Goal: Task Accomplishment & Management: Manage account settings

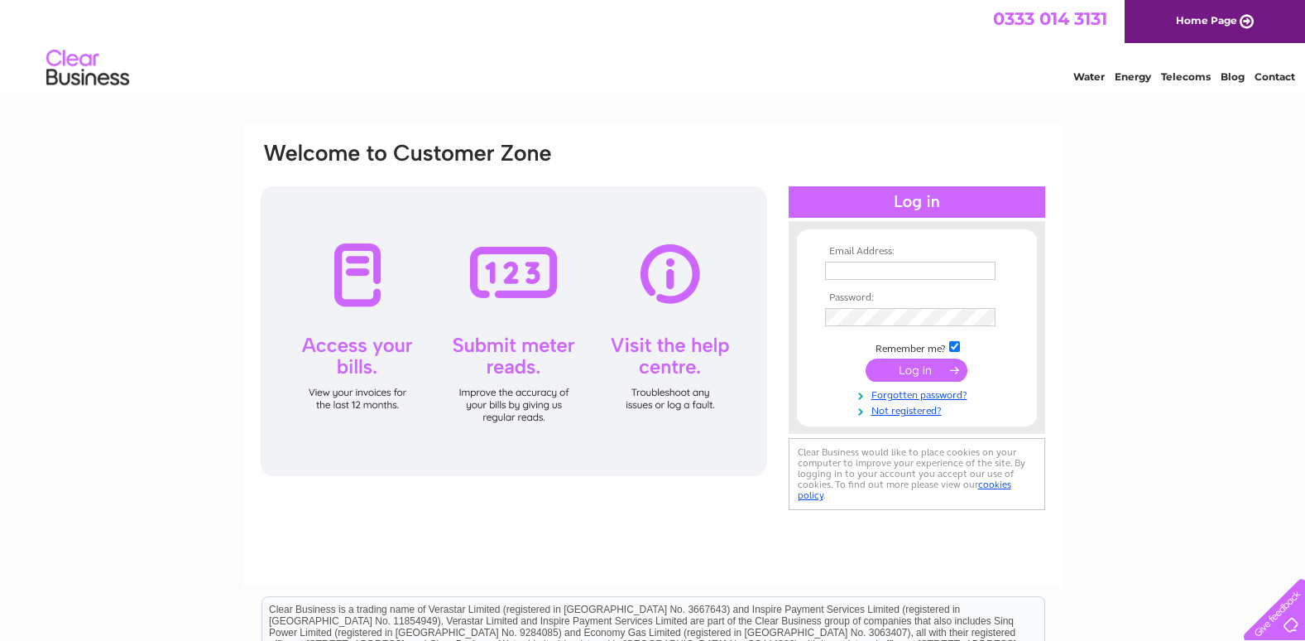
type input "lynda@hairandtrichology.co.uk"
click at [929, 367] on input "submit" at bounding box center [917, 369] width 102 height 23
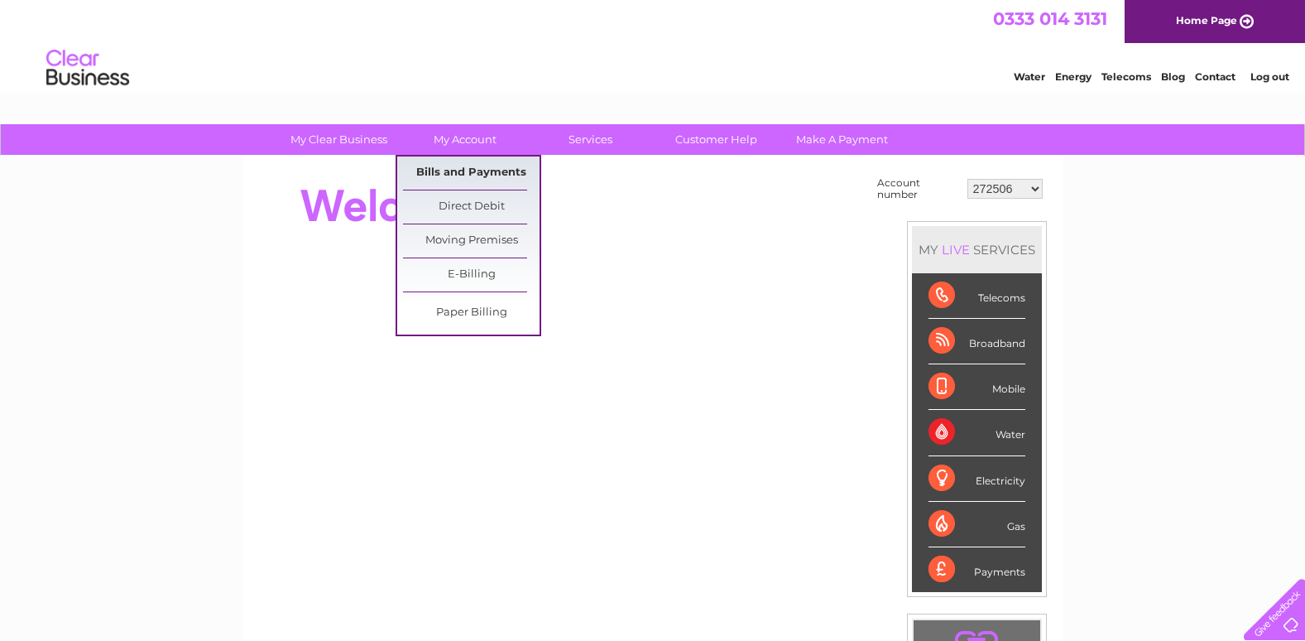
click at [460, 171] on link "Bills and Payments" at bounding box center [471, 172] width 137 height 33
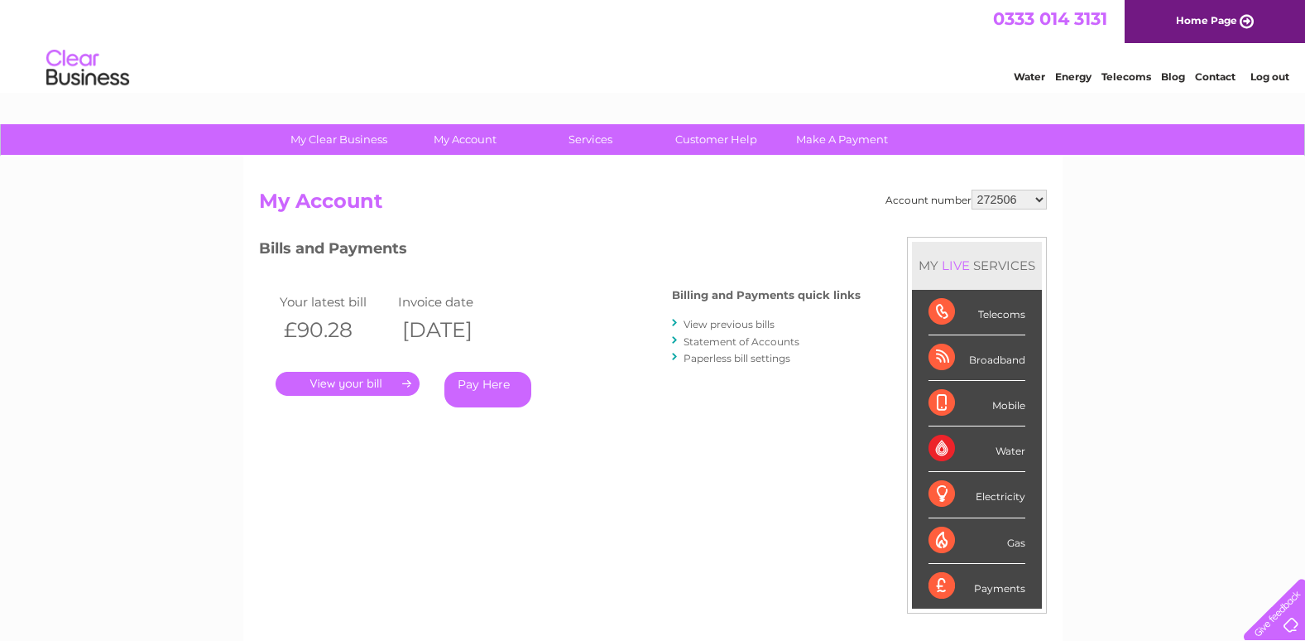
click at [379, 381] on link "." at bounding box center [348, 384] width 144 height 24
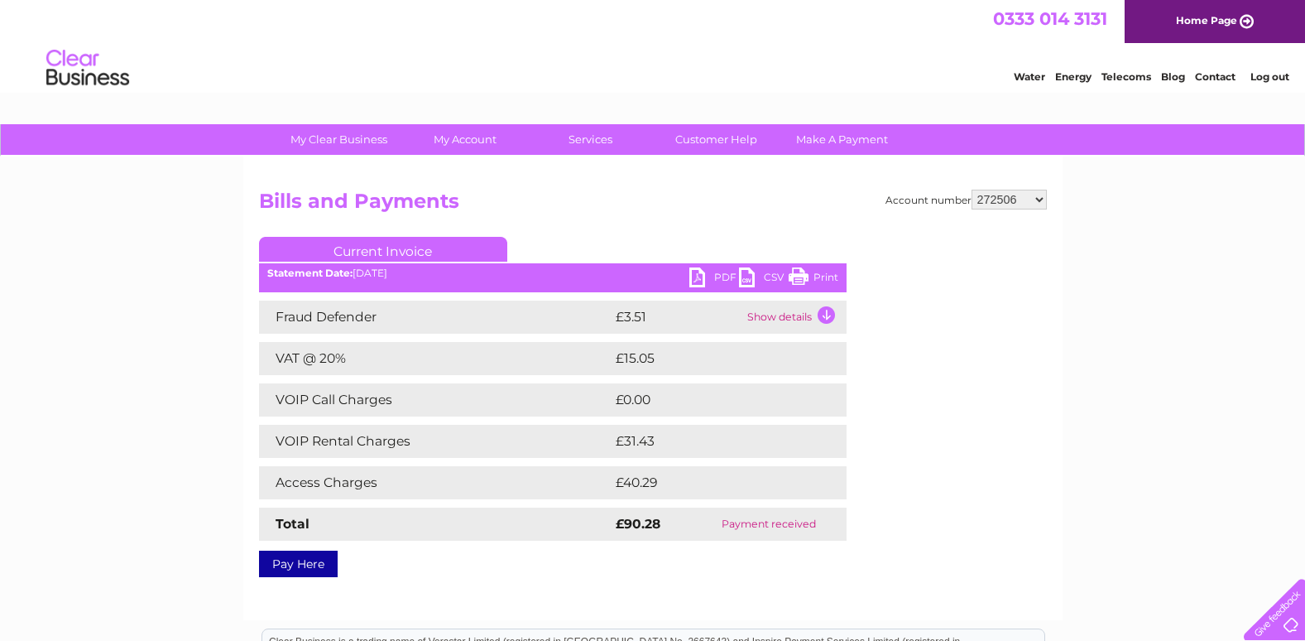
click at [699, 282] on link "PDF" at bounding box center [714, 279] width 50 height 24
click at [1038, 196] on select "272506 272509 30305507 30305511" at bounding box center [1009, 200] width 75 height 20
select select "272509"
click at [972, 190] on select "272506 272509 30305507 30305511" at bounding box center [1009, 200] width 75 height 20
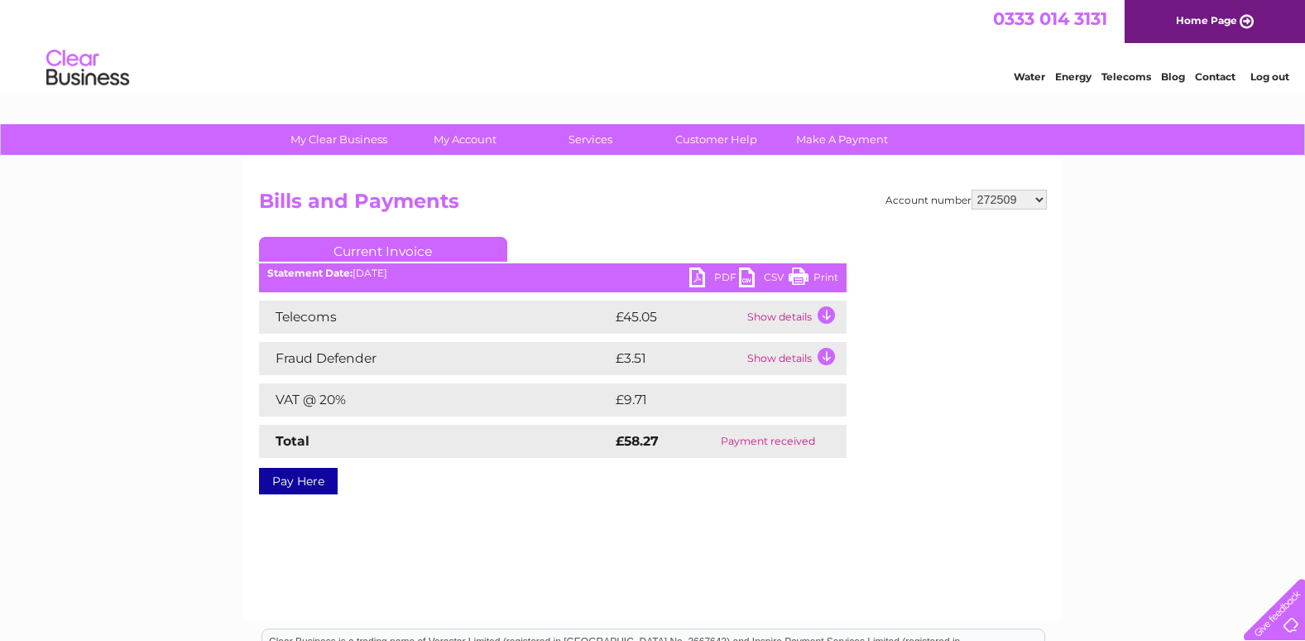
click at [699, 276] on link "PDF" at bounding box center [714, 279] width 50 height 24
click at [1038, 199] on select "272506 272509 30305507 30305511" at bounding box center [1009, 200] width 75 height 20
select select "30305507"
click at [972, 190] on select "272506 272509 30305507 30305511" at bounding box center [1009, 200] width 75 height 20
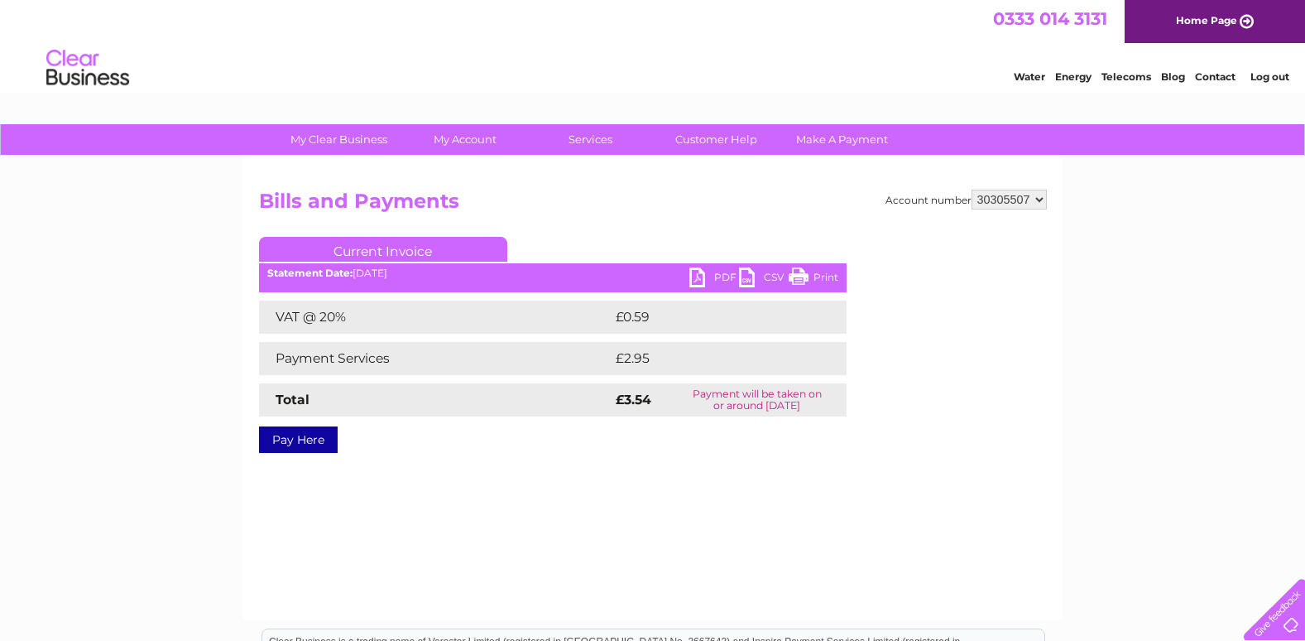
click at [694, 275] on link "PDF" at bounding box center [714, 279] width 50 height 24
click at [1043, 197] on select "272506 272509 30305507 30305511" at bounding box center [1009, 200] width 75 height 20
select select "30305511"
click at [972, 190] on select "272506 272509 30305507 30305511" at bounding box center [1009, 200] width 75 height 20
click at [701, 273] on link "PDF" at bounding box center [714, 279] width 50 height 24
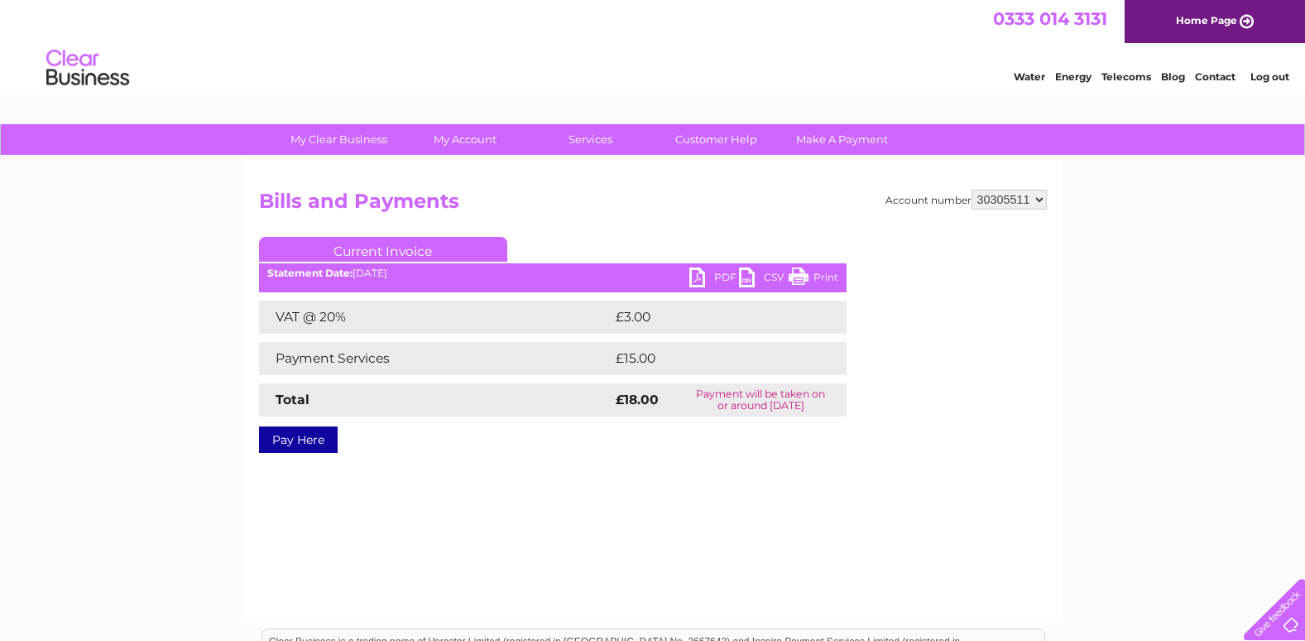
click at [1276, 74] on link "Log out" at bounding box center [1269, 76] width 39 height 12
